Goal: Find specific page/section: Find specific page/section

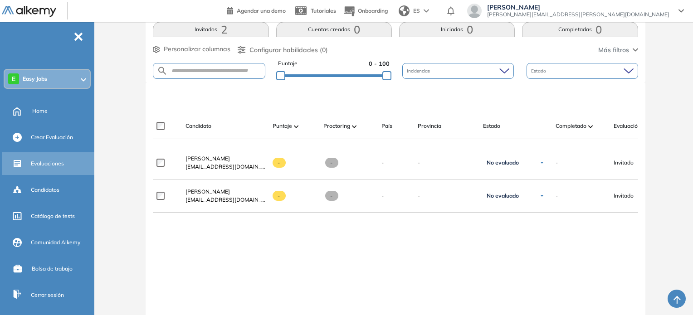
scroll to position [0, 101]
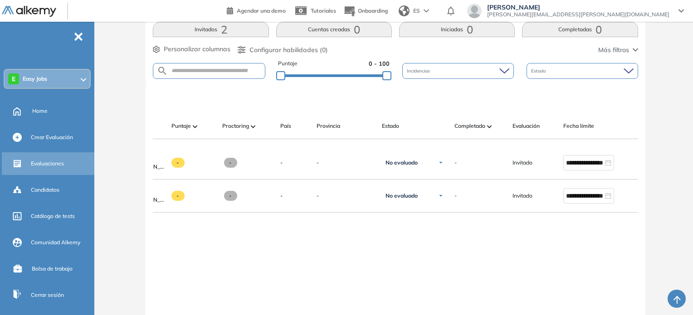
click at [45, 160] on span "Evaluaciones" at bounding box center [47, 164] width 33 height 8
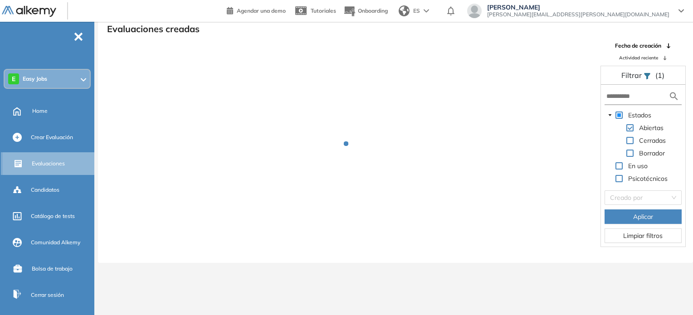
scroll to position [22, 0]
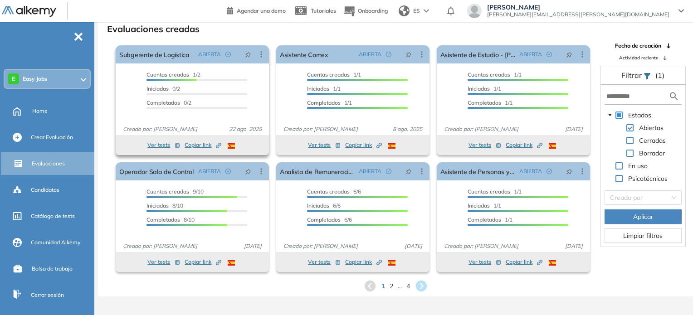
click at [189, 73] on span "Cuentas creadas 1/2" at bounding box center [174, 74] width 54 height 7
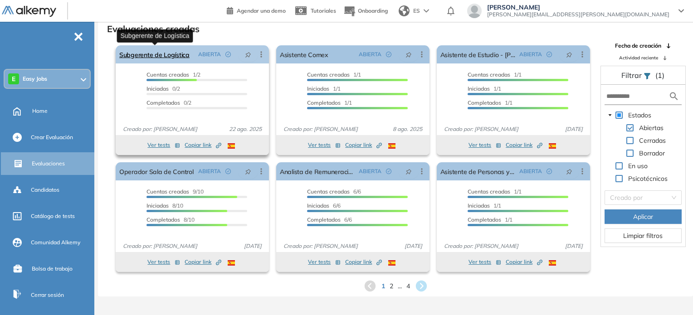
click at [168, 57] on link "Subgerente de Logística" at bounding box center [154, 54] width 70 height 18
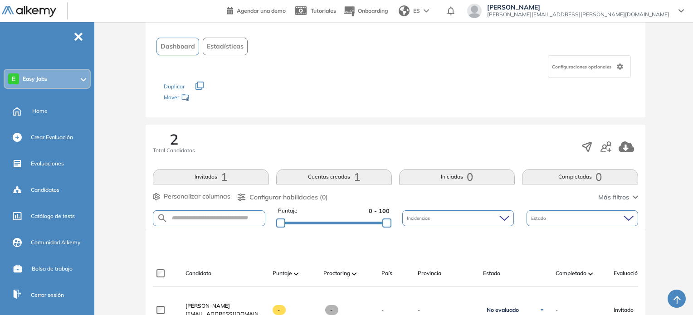
scroll to position [127, 0]
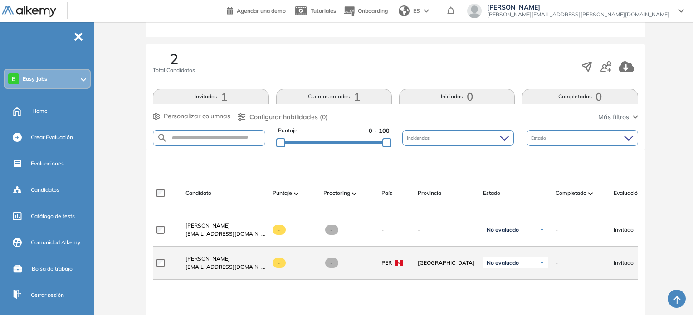
click at [299, 259] on div "-" at bounding box center [290, 263] width 51 height 24
click at [230, 257] on link "[PERSON_NAME]" at bounding box center [226, 259] width 80 height 8
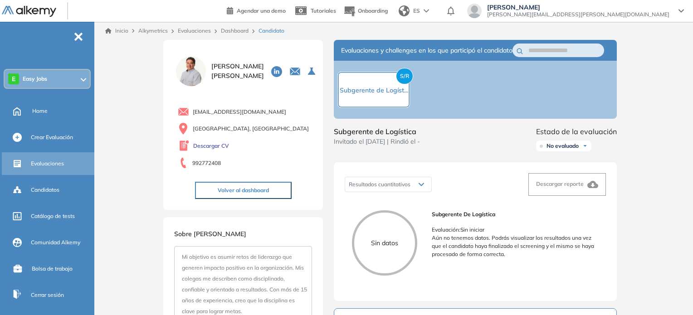
click at [64, 165] on span "Evaluaciones" at bounding box center [47, 164] width 33 height 8
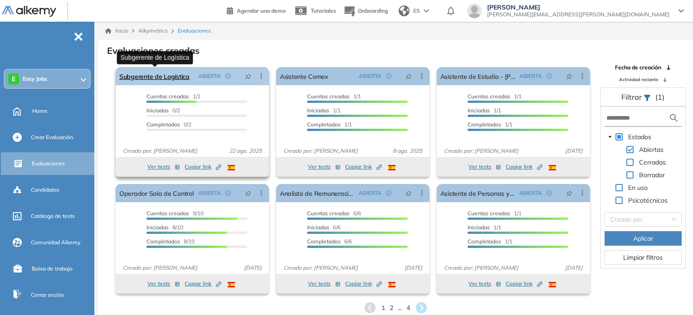
click at [176, 74] on link "Subgerente de Logística" at bounding box center [154, 76] width 70 height 18
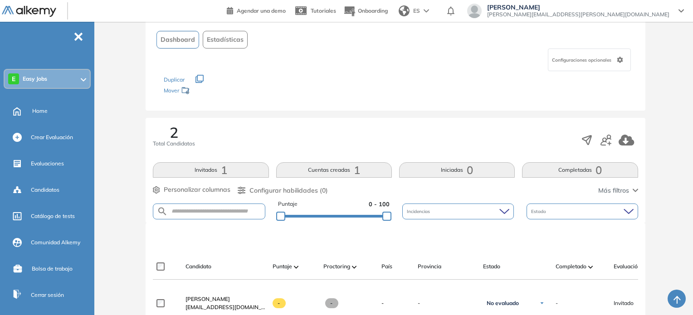
scroll to position [9, 0]
